Goal: Transaction & Acquisition: Purchase product/service

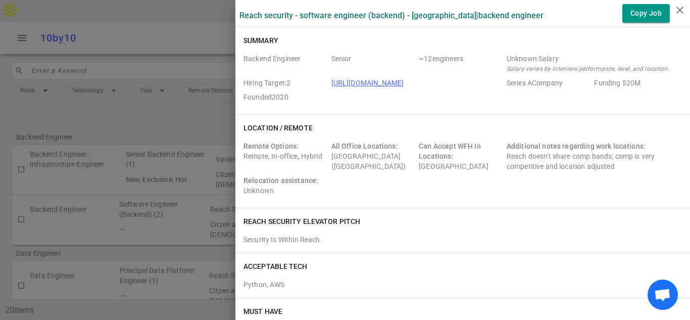
scroll to position [223, 0]
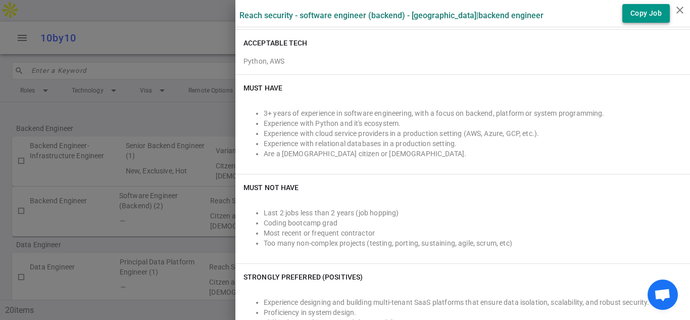
click at [639, 10] on button "Copy Job" at bounding box center [645, 13] width 47 height 19
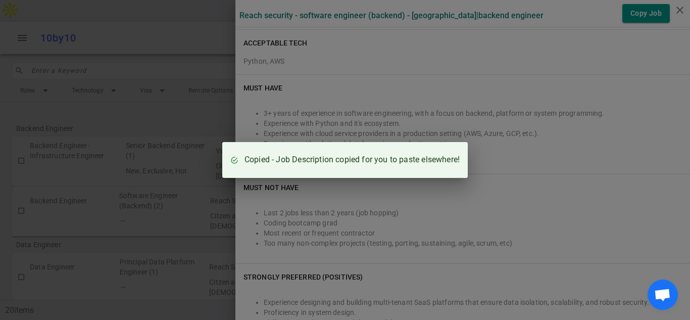
click at [553, 36] on div "Copied - Job Description copied for you to paste elsewhere!" at bounding box center [345, 160] width 690 height 320
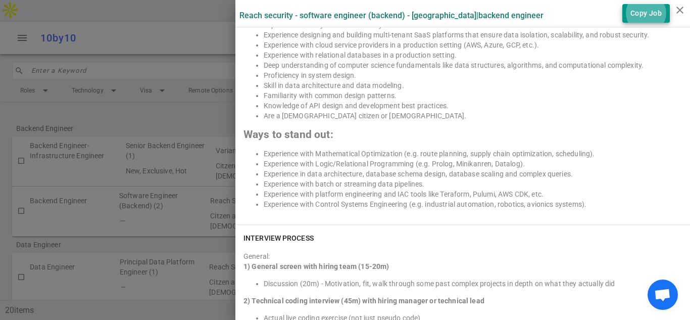
scroll to position [1635, 0]
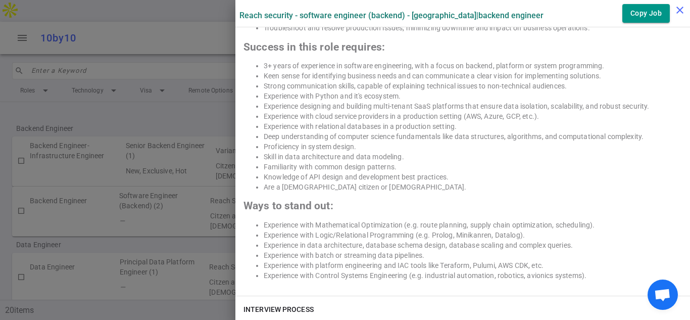
click at [674, 11] on icon "close" at bounding box center [679, 10] width 12 height 12
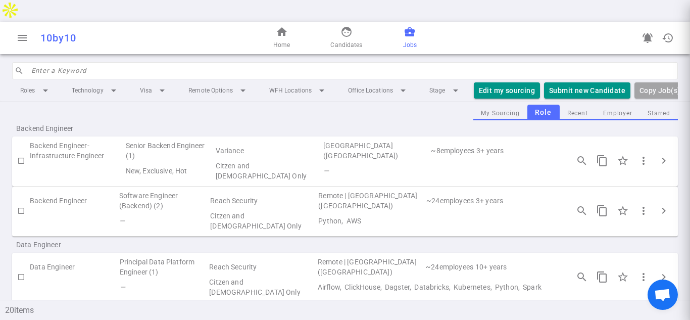
scroll to position [0, 0]
click at [344, 26] on span "face" at bounding box center [346, 32] width 12 height 12
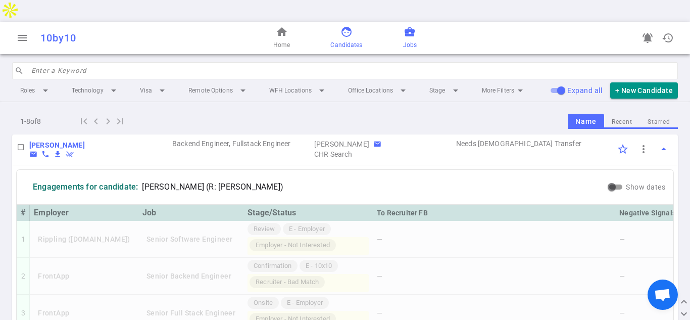
click at [408, 26] on span "business_center" at bounding box center [409, 32] width 12 height 12
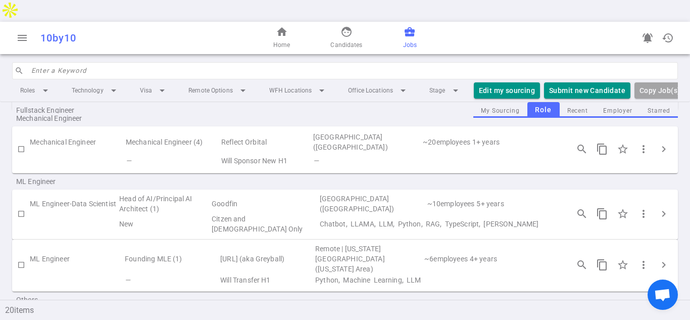
scroll to position [682, 0]
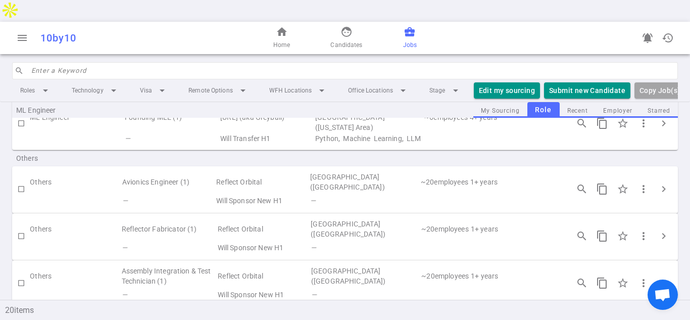
click at [91, 240] on td at bounding box center [75, 247] width 91 height 14
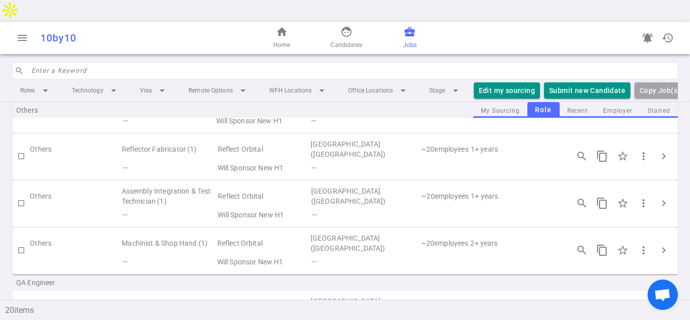
click at [91, 231] on td "Others" at bounding box center [75, 242] width 91 height 23
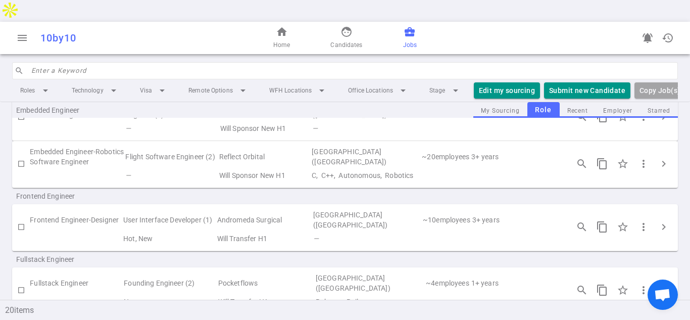
click at [91, 231] on td at bounding box center [76, 238] width 92 height 14
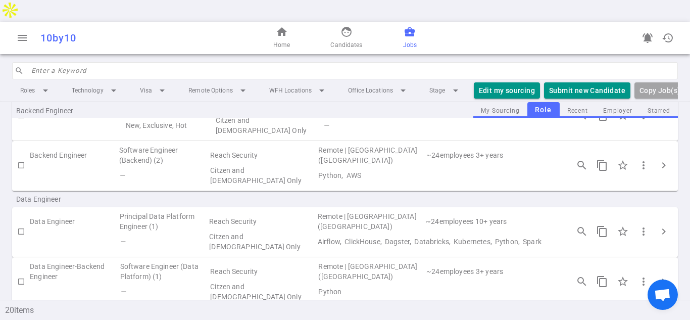
scroll to position [0, 0]
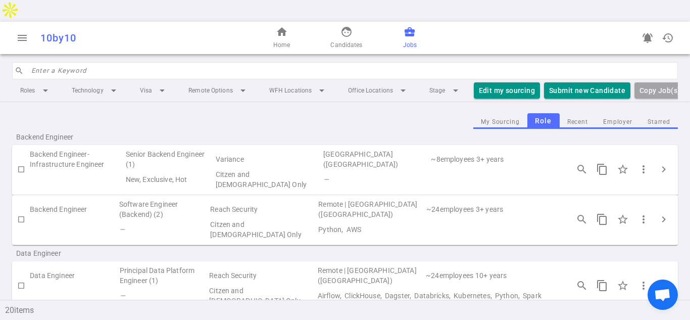
click at [91, 219] on td at bounding box center [74, 229] width 88 height 20
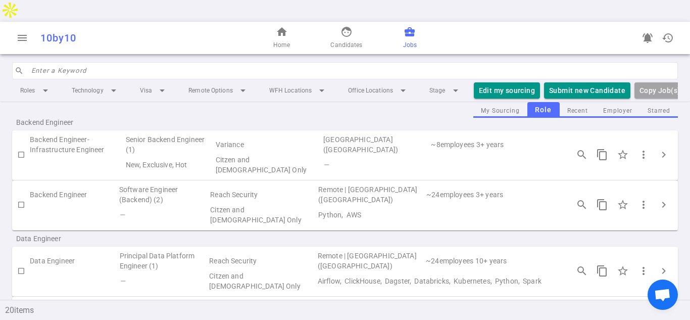
click at [91, 230] on div "Data Engineer" at bounding box center [344, 238] width 665 height 16
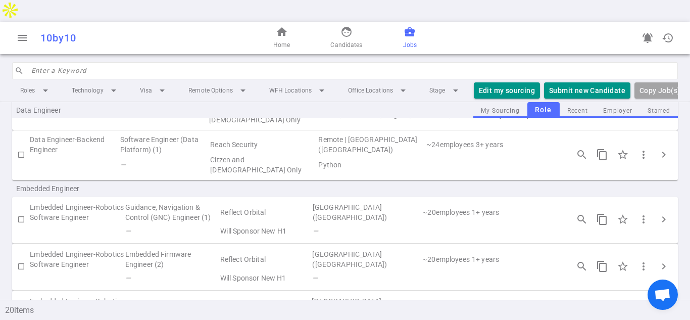
click at [91, 202] on div "Embedded Engineer-Robotics Software Engineer Guidance, Navigation & Control (GN…" at bounding box center [344, 219] width 665 height 47
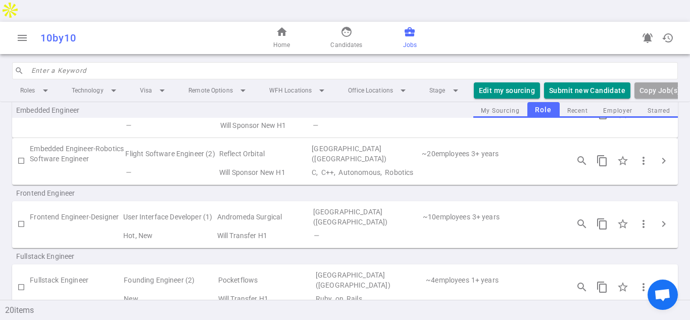
click at [91, 228] on td at bounding box center [76, 235] width 92 height 14
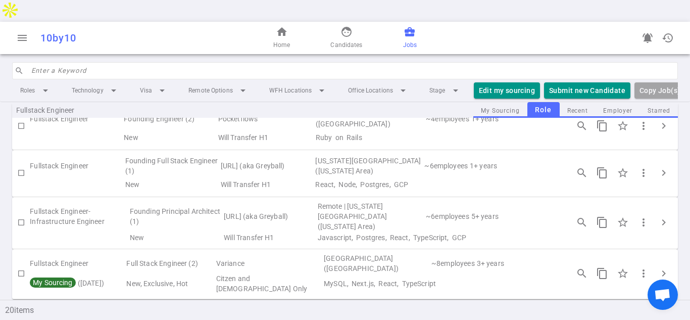
click at [91, 231] on td at bounding box center [79, 237] width 98 height 12
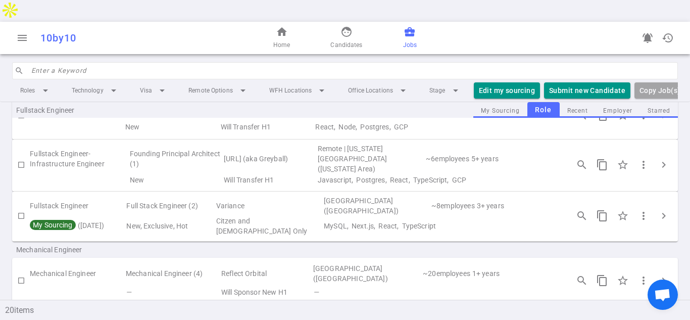
scroll to position [579, 0]
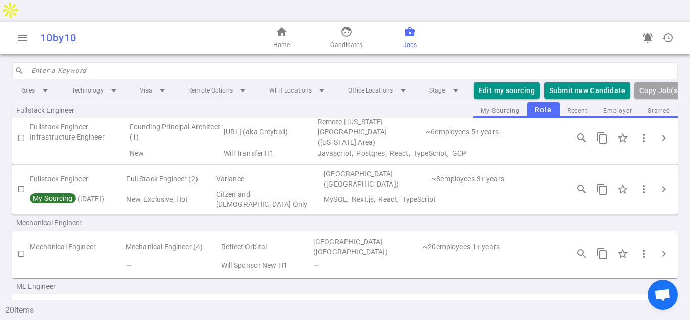
click at [91, 235] on td "Mechanical Engineer" at bounding box center [77, 246] width 95 height 23
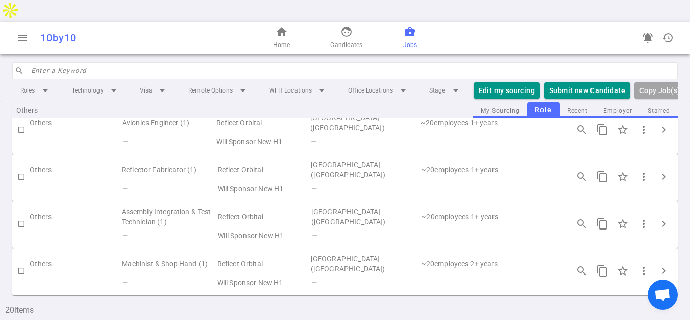
scroll to position [904, 0]
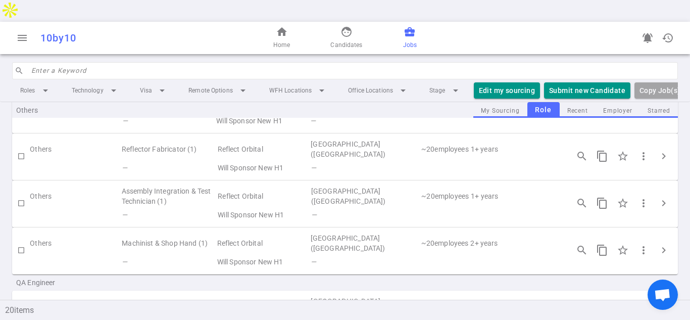
click at [91, 231] on td "Others" at bounding box center [75, 242] width 91 height 23
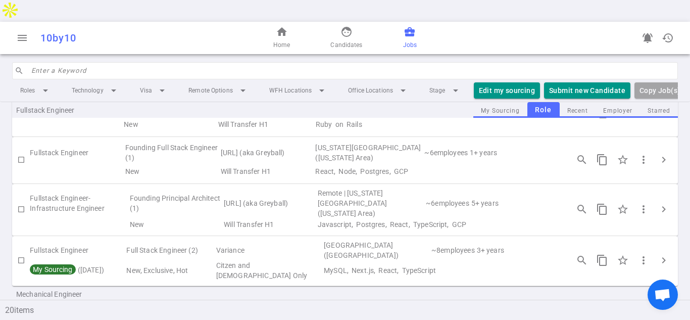
click at [91, 240] on td "Fullstack Engineer" at bounding box center [77, 250] width 95 height 20
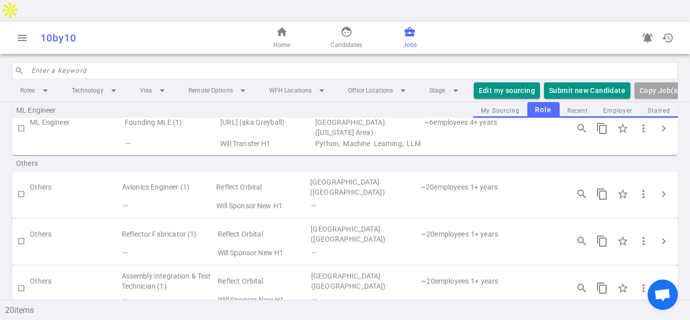
click at [91, 245] on td at bounding box center [75, 252] width 91 height 14
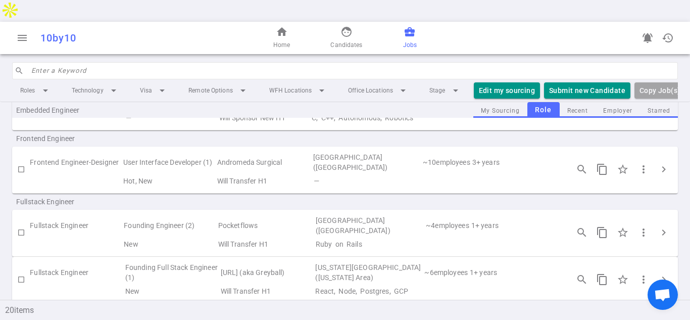
scroll to position [0, 0]
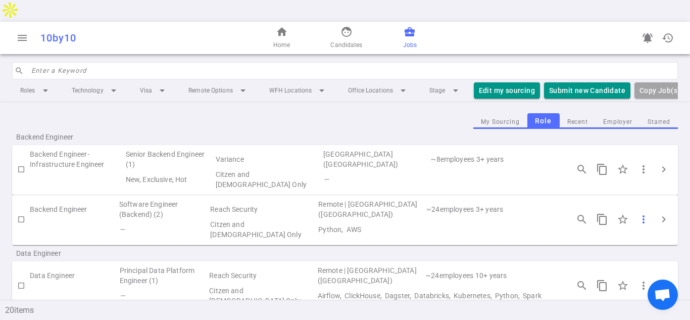
click at [643, 213] on span "more_vert" at bounding box center [643, 219] width 12 height 12
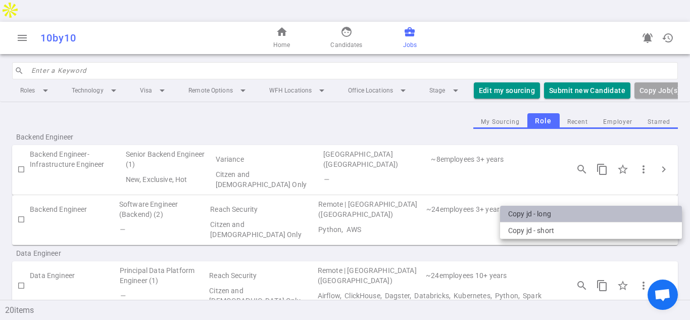
click at [540, 210] on li "Copy JD - long" at bounding box center [591, 213] width 182 height 17
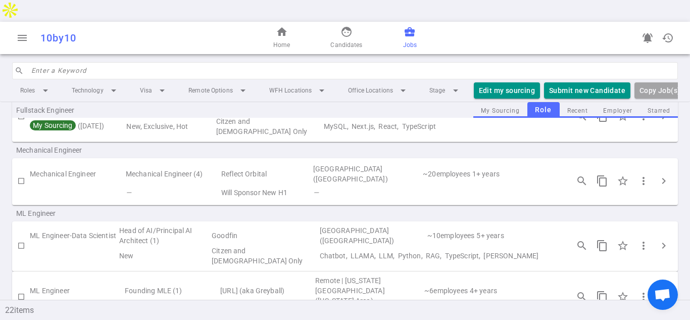
scroll to position [697, 0]
click at [338, 226] on td "[GEOGRAPHIC_DATA] ([GEOGRAPHIC_DATA])" at bounding box center [373, 236] width 108 height 20
click at [663, 240] on span "chevron_right" at bounding box center [663, 246] width 12 height 12
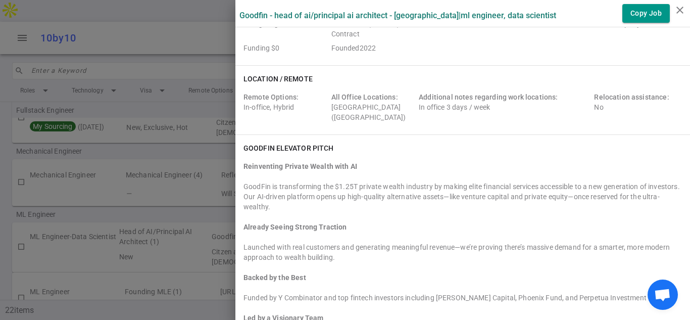
scroll to position [0, 0]
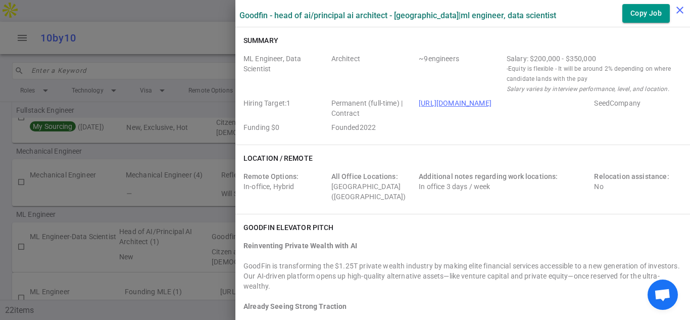
click at [680, 6] on icon "close" at bounding box center [679, 10] width 12 height 12
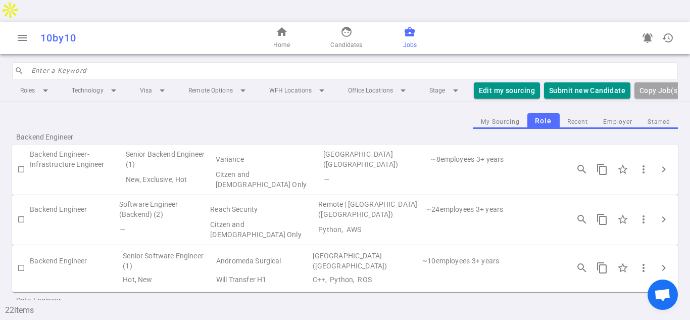
click at [401, 129] on div "Backend Engineer" at bounding box center [344, 137] width 665 height 16
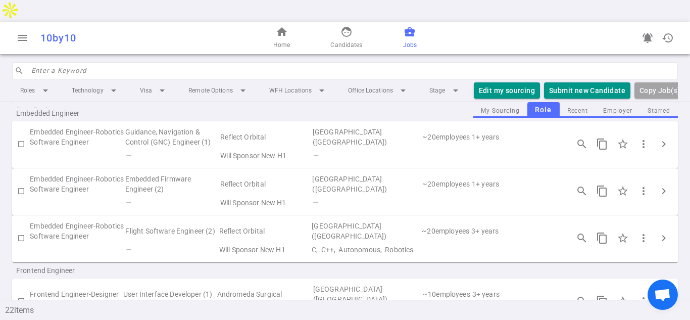
click at [496, 195] on td "—" at bounding box center [435, 202] width 248 height 14
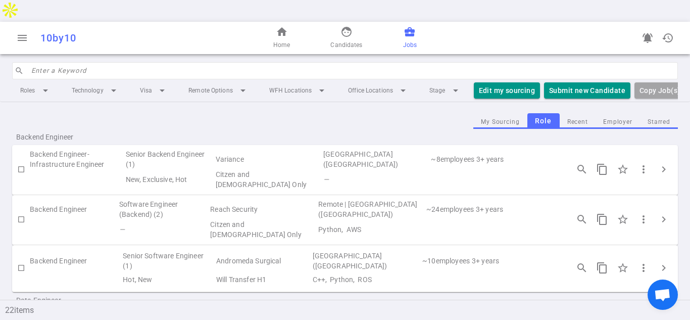
click at [425, 199] on td "~ 24 employees" at bounding box center [449, 209] width 49 height 20
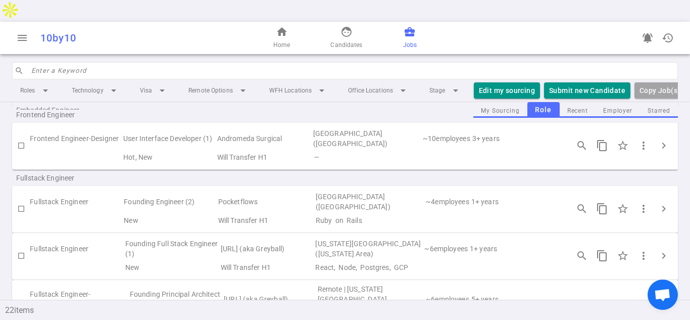
scroll to position [456, 0]
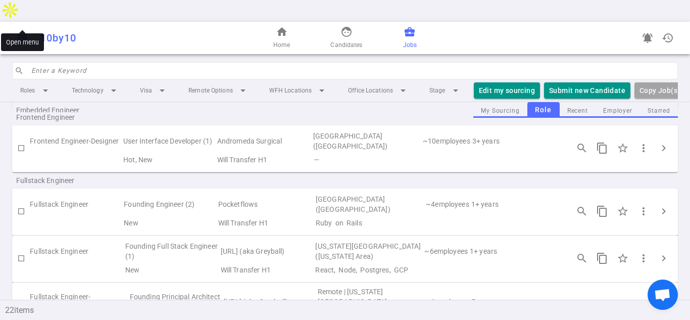
click at [23, 32] on span "menu" at bounding box center [22, 38] width 12 height 12
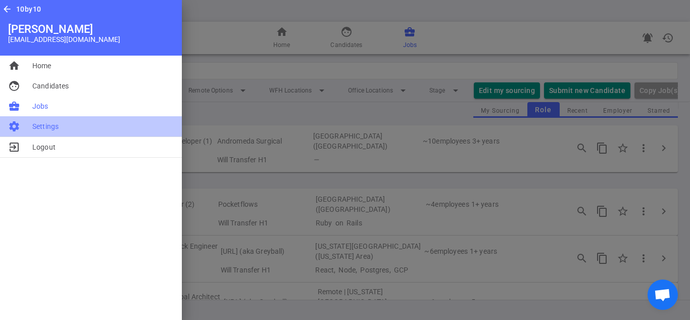
click at [50, 124] on span "Settings" at bounding box center [45, 126] width 26 height 10
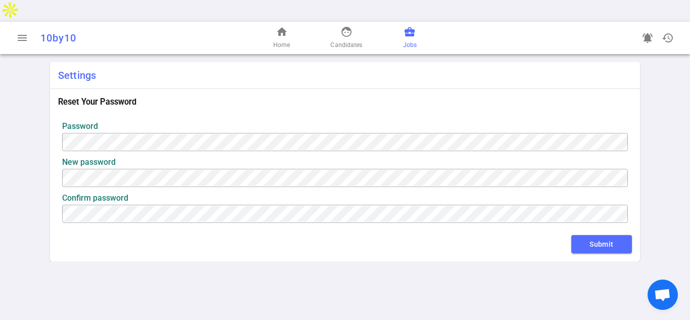
click at [411, 26] on span "business_center" at bounding box center [409, 32] width 12 height 12
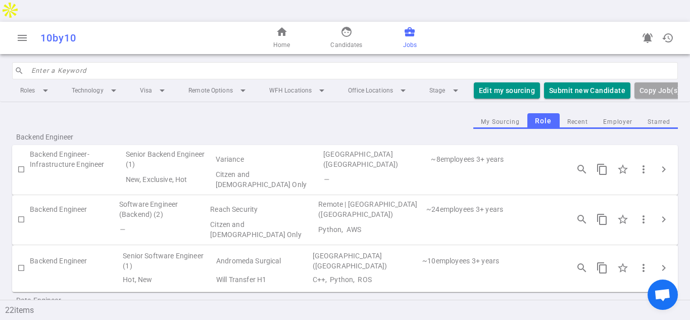
click at [492, 115] on button "My Sourcing" at bounding box center [500, 122] width 54 height 14
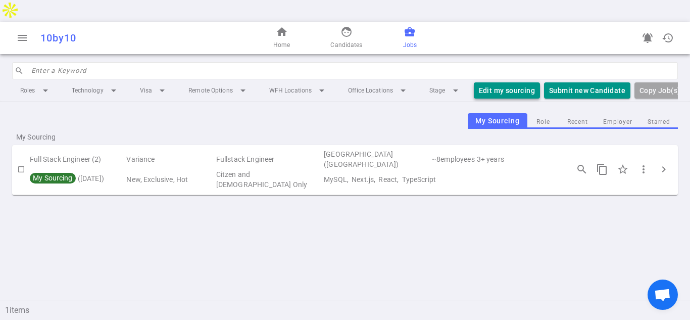
click at [516, 82] on button "Edit my sourcing" at bounding box center [507, 90] width 66 height 17
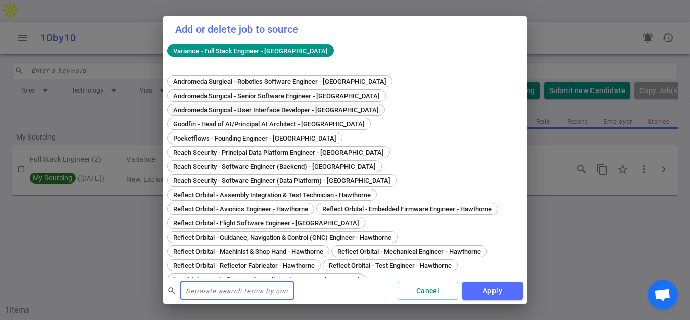
click at [300, 109] on span "Andromeda Surgical - User Interface Developer - [GEOGRAPHIC_DATA]" at bounding box center [276, 110] width 213 height 8
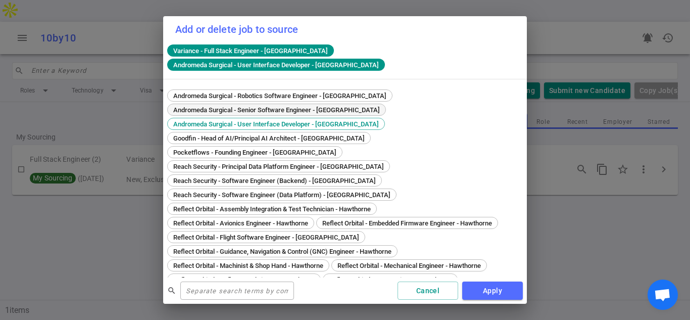
click at [301, 106] on span "Andromeda Surgical - Senior Software Engineer - [GEOGRAPHIC_DATA]" at bounding box center [277, 110] width 214 height 8
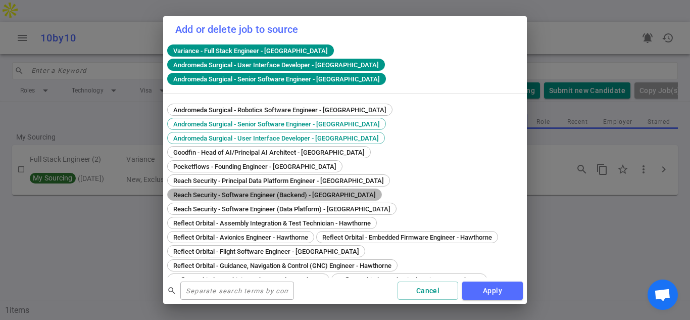
click at [279, 191] on span "Reach Security - Software Engineer (Backend) - [GEOGRAPHIC_DATA]" at bounding box center [275, 195] width 210 height 8
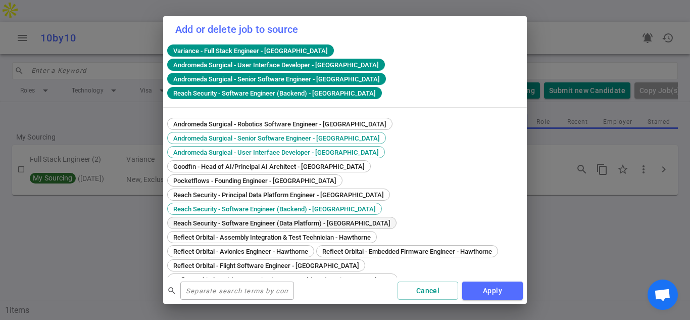
click at [282, 219] on span "Reach Security - Software Engineer (Data Platform) - [GEOGRAPHIC_DATA]" at bounding box center [282, 223] width 224 height 8
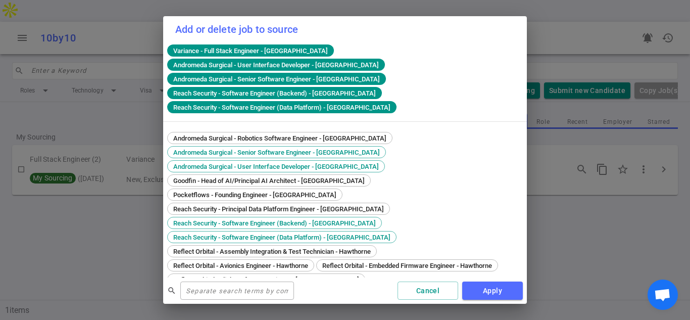
scroll to position [87, 0]
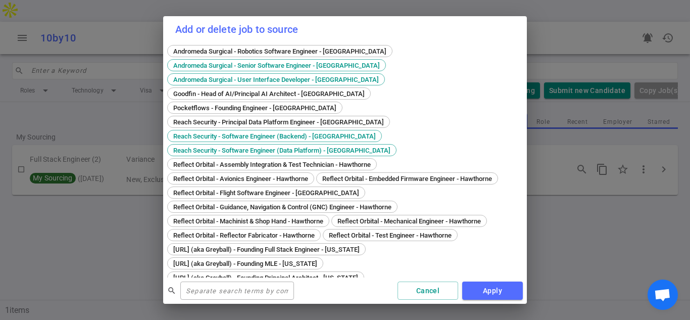
click at [363, 288] on span "Variance - Senior Backend Engineer - [GEOGRAPHIC_DATA]" at bounding box center [427, 292] width 179 height 8
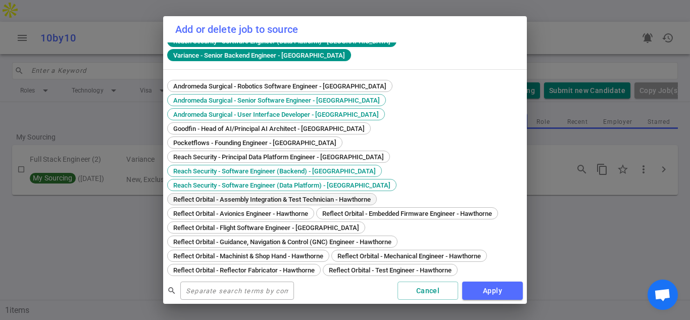
scroll to position [67, 0]
click at [365, 137] on div "Andromeda Surgical - Robotics Software Engineer - [GEOGRAPHIC_DATA] Andromeda S…" at bounding box center [344, 206] width 355 height 254
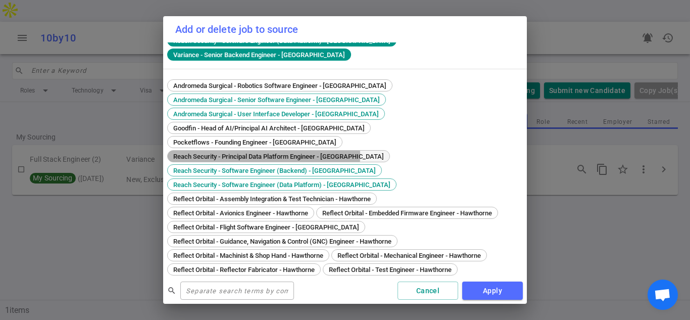
click at [250, 152] on span "Reach Security - Principal Data Platform Engineer - [GEOGRAPHIC_DATA]" at bounding box center [279, 156] width 218 height 8
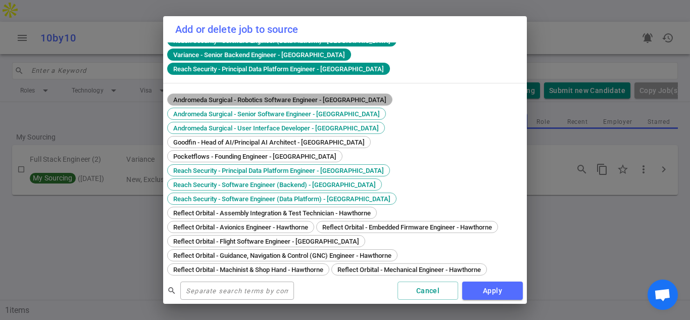
click at [324, 96] on span "Andromeda Surgical - Robotics Software Engineer - [GEOGRAPHIC_DATA]" at bounding box center [280, 100] width 220 height 8
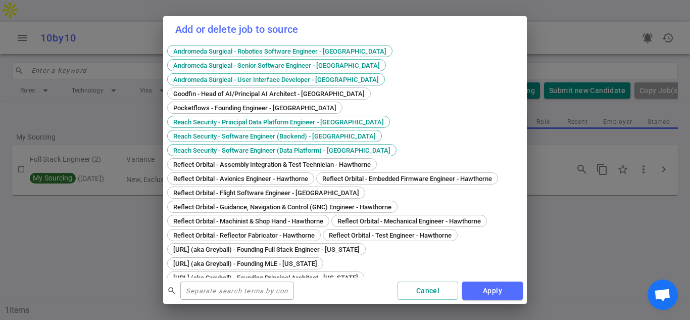
scroll to position [128, 0]
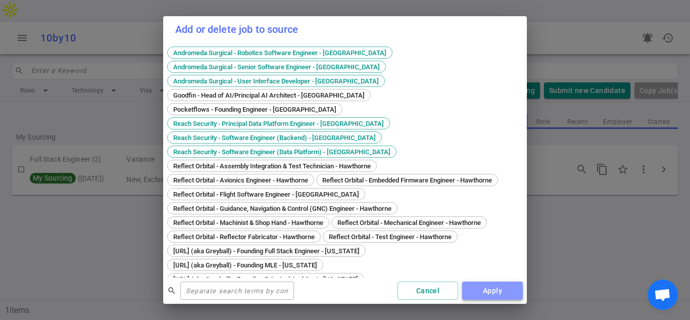
click at [494, 288] on button "Apply" at bounding box center [492, 290] width 61 height 19
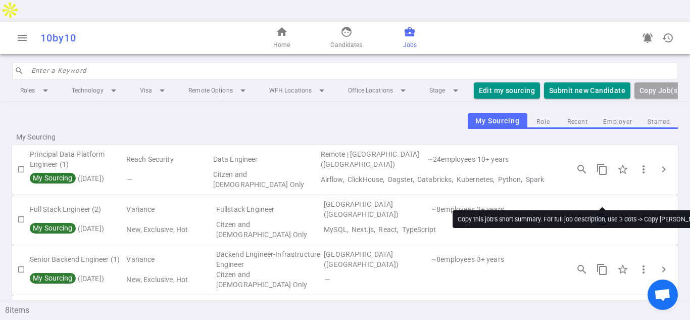
scroll to position [1, 0]
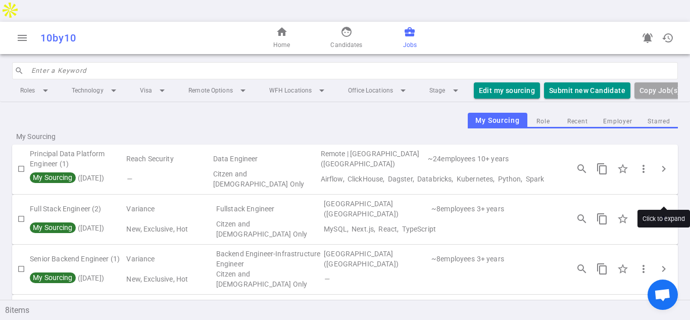
click at [663, 213] on span "chevron_right" at bounding box center [663, 219] width 12 height 12
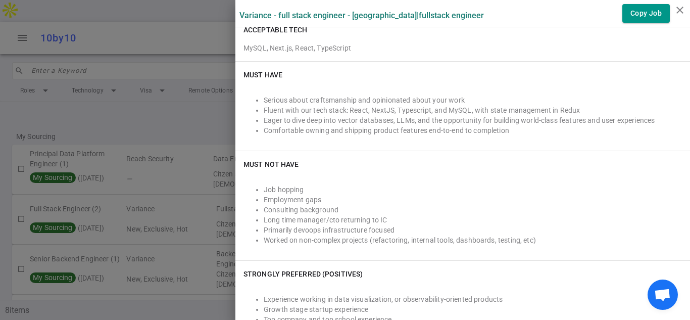
scroll to position [275, 0]
click at [446, 167] on div "Must NOT Have Job hopping Employment gaps Consulting background Long time manag…" at bounding box center [462, 203] width 454 height 109
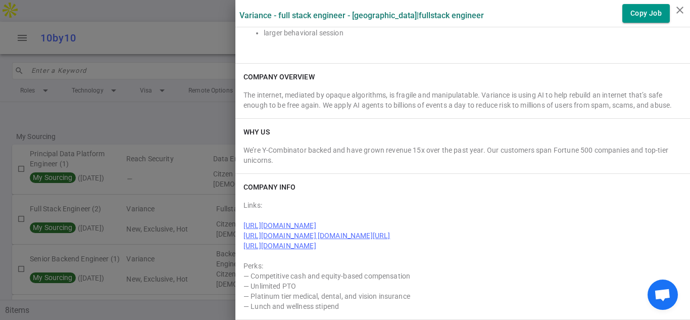
scroll to position [1296, 0]
click at [399, 273] on div "Links: [URL][DOMAIN_NAME] [URL][DOMAIN_NAME] [DOMAIN_NAME][URL] [URL][DOMAIN_NA…" at bounding box center [462, 253] width 438 height 115
click at [683, 8] on icon "close" at bounding box center [679, 10] width 12 height 12
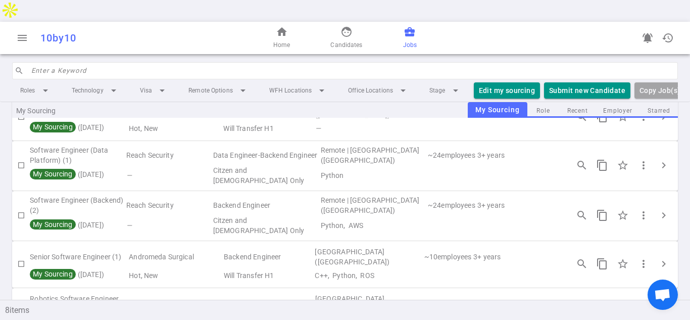
scroll to position [212, 0]
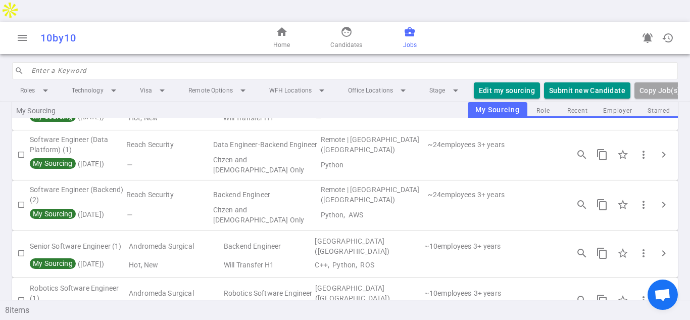
click at [432, 277] on hr at bounding box center [344, 277] width 665 height 1
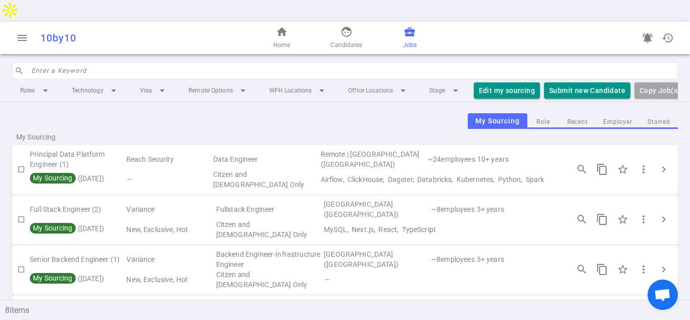
click at [434, 249] on td "~ 8 employees" at bounding box center [452, 259] width 45 height 20
click at [664, 163] on span "chevron_right" at bounding box center [663, 169] width 12 height 12
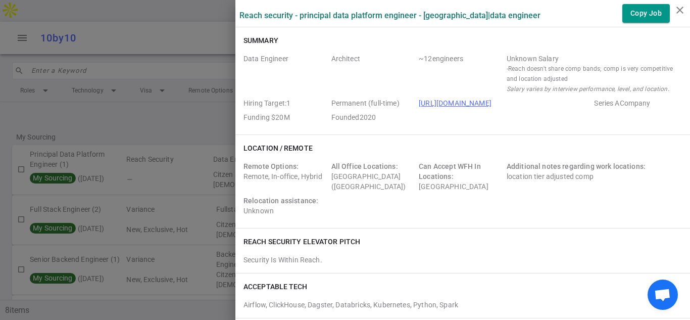
scroll to position [124, 0]
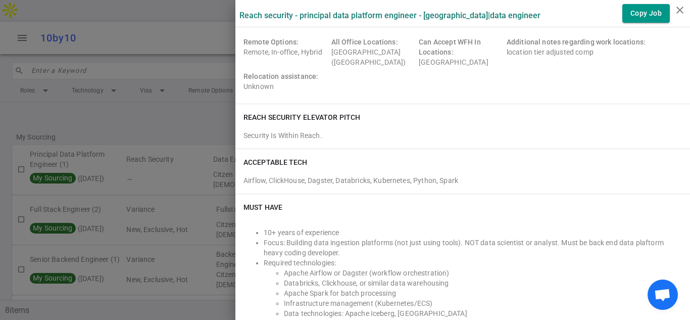
click at [531, 206] on div "Must Have" at bounding box center [462, 207] width 438 height 10
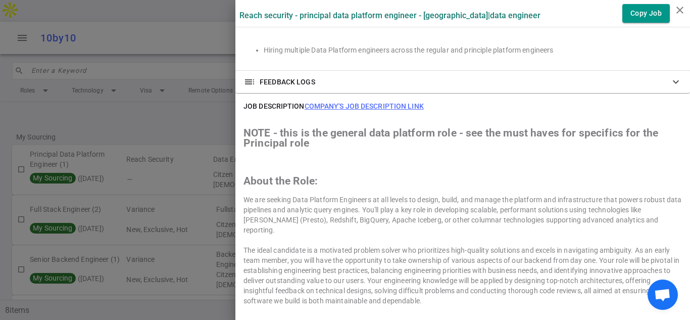
scroll to position [1612, 0]
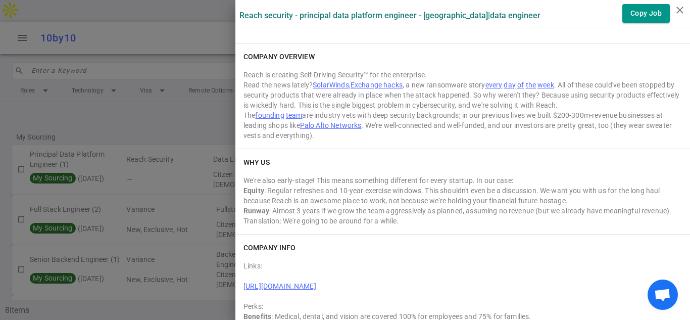
click at [458, 175] on div "We're also early-stage! This means something different for every startup. In ou…" at bounding box center [462, 180] width 438 height 10
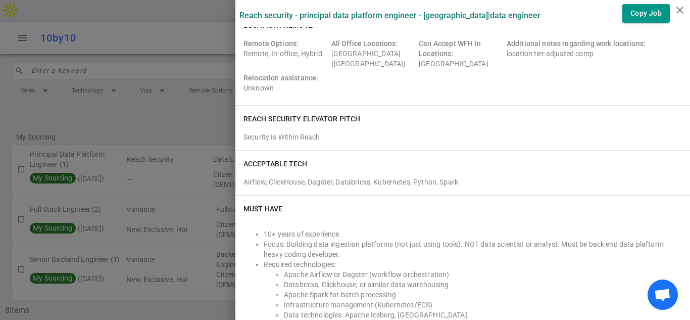
click at [568, 131] on div "Security Is Within Reach." at bounding box center [462, 135] width 438 height 14
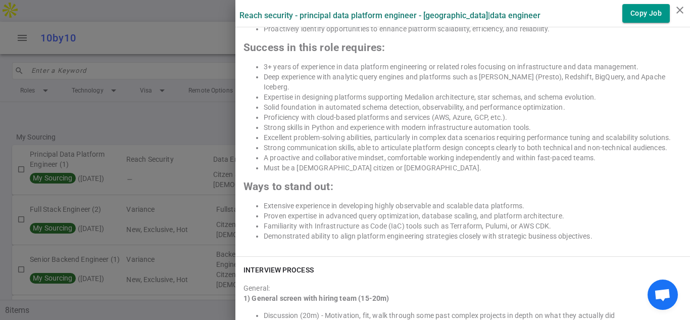
scroll to position [0, 0]
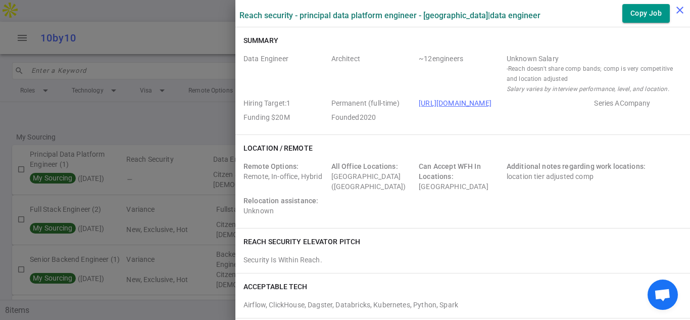
click at [678, 9] on icon "close" at bounding box center [679, 10] width 12 height 12
